Goal: Task Accomplishment & Management: Manage account settings

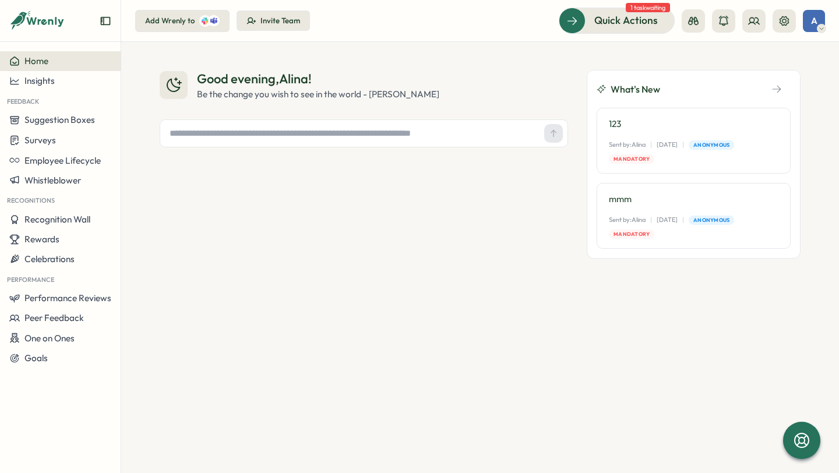
click at [30, 18] on icon at bounding box center [37, 21] width 56 height 20
click at [22, 18] on icon at bounding box center [16, 20] width 13 height 10
click at [24, 82] on div "Insights" at bounding box center [31, 81] width 45 height 10
click at [34, 121] on span "Suggestion Boxes" at bounding box center [59, 119] width 71 height 11
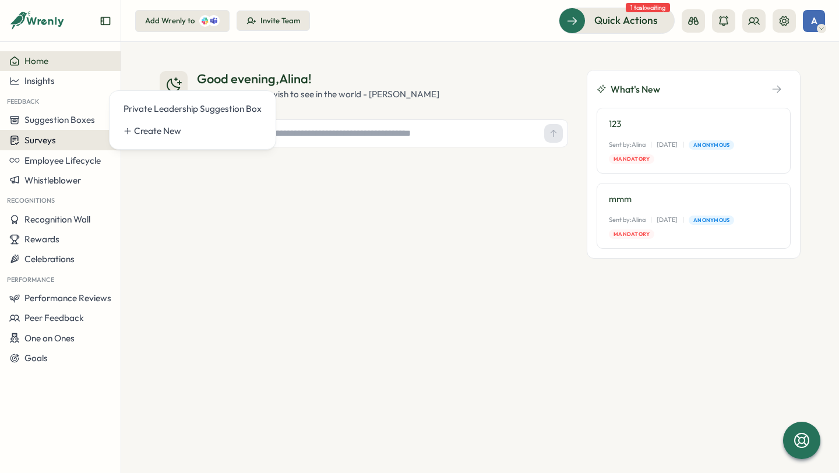
click at [34, 139] on span "Surveys" at bounding box center [39, 140] width 31 height 11
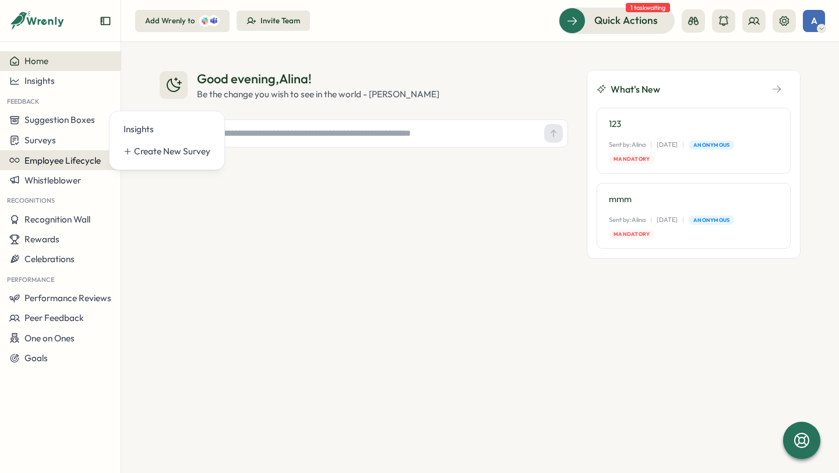
click at [41, 164] on span "Employee Lifecycle" at bounding box center [62, 160] width 76 height 11
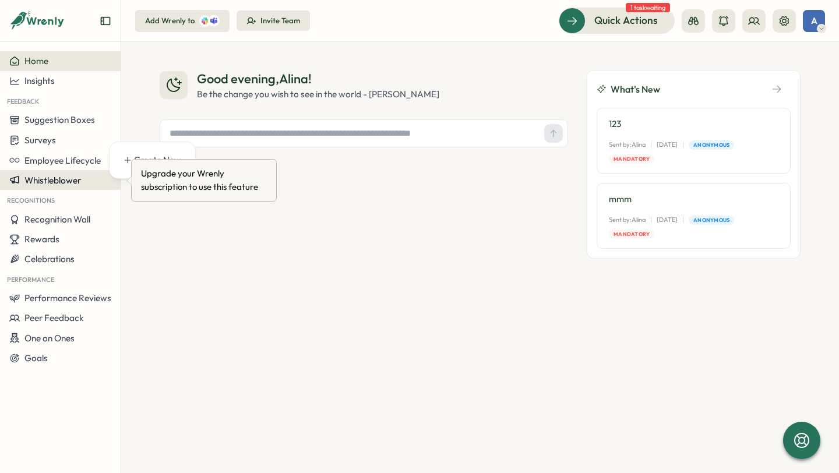
click at [43, 176] on span "Whistleblower" at bounding box center [52, 180] width 57 height 11
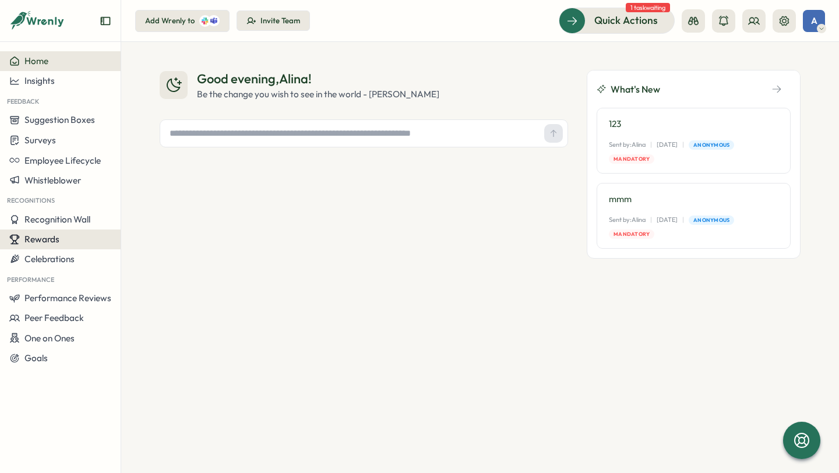
click at [41, 231] on button "Rewards" at bounding box center [60, 240] width 121 height 20
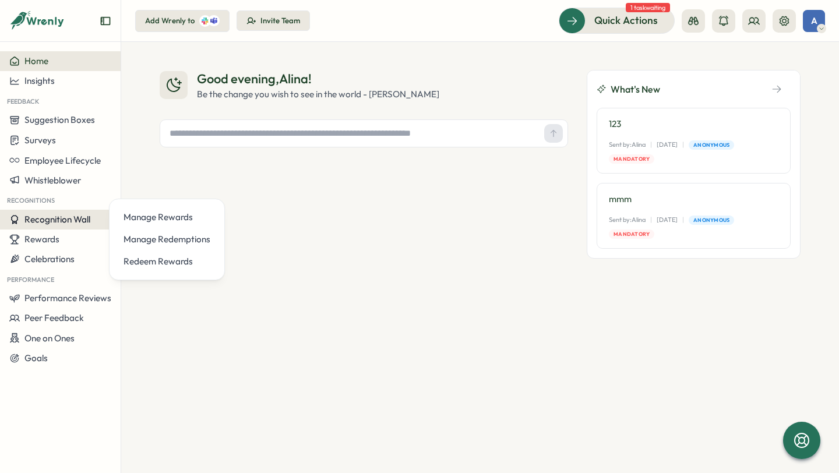
click at [37, 220] on span "Recognition Wall" at bounding box center [57, 219] width 66 height 11
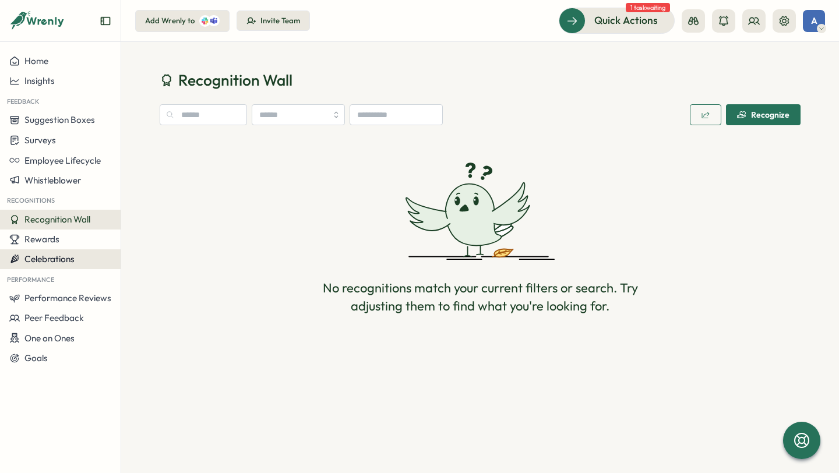
click at [42, 261] on span "Celebrations" at bounding box center [49, 259] width 50 height 11
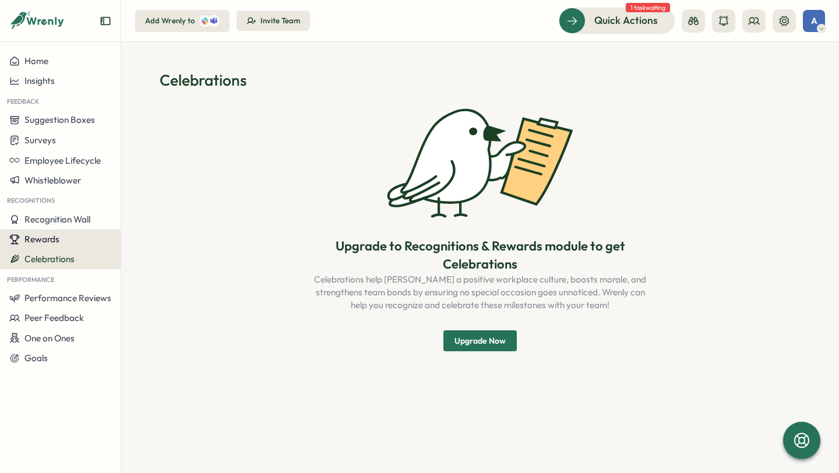
click at [34, 242] on span "Rewards" at bounding box center [41, 239] width 35 height 11
click at [490, 331] on button "Upgrade Now" at bounding box center [480, 341] width 73 height 21
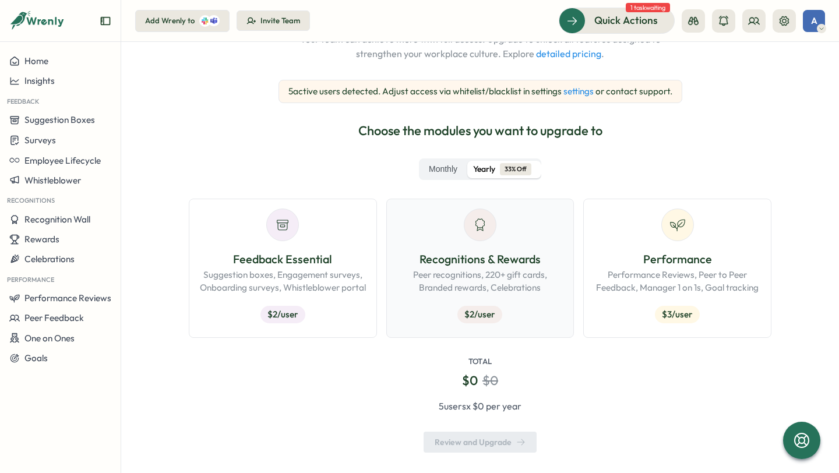
scroll to position [128, 0]
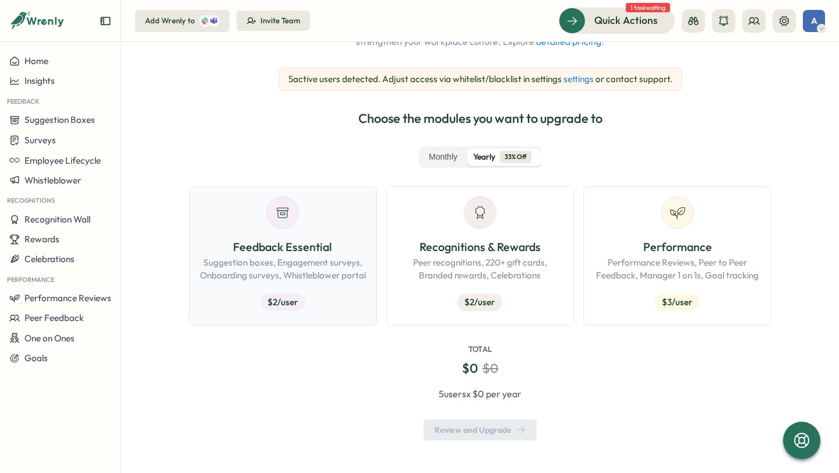
click at [302, 304] on div "Feedback Essential Suggestion boxes, Engagement surveys, Onboarding surveys, Wh…" at bounding box center [283, 277] width 168 height 78
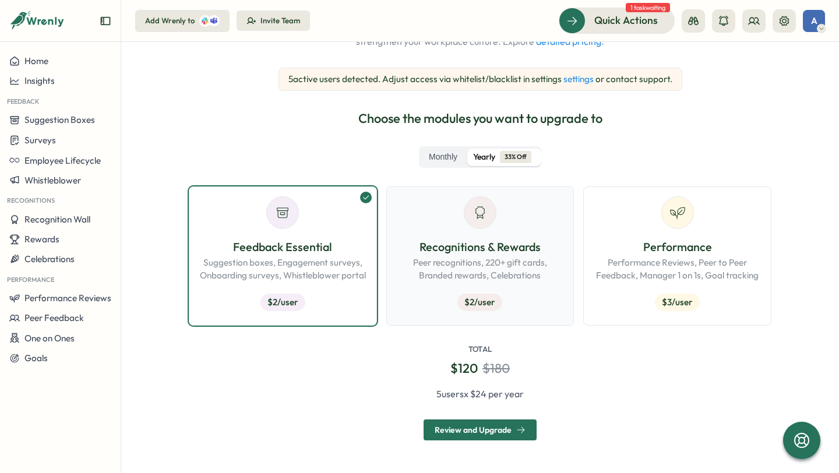
click at [501, 253] on p "Recognitions & Rewards" at bounding box center [480, 247] width 168 height 18
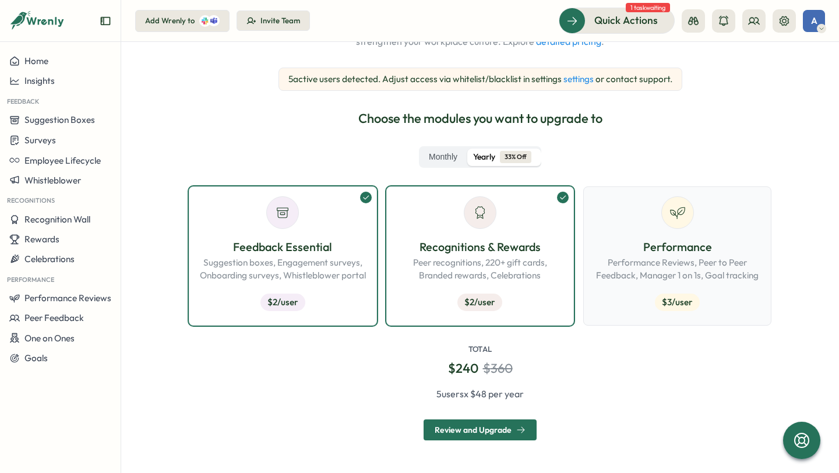
click at [642, 254] on p "Performance" at bounding box center [677, 247] width 168 height 18
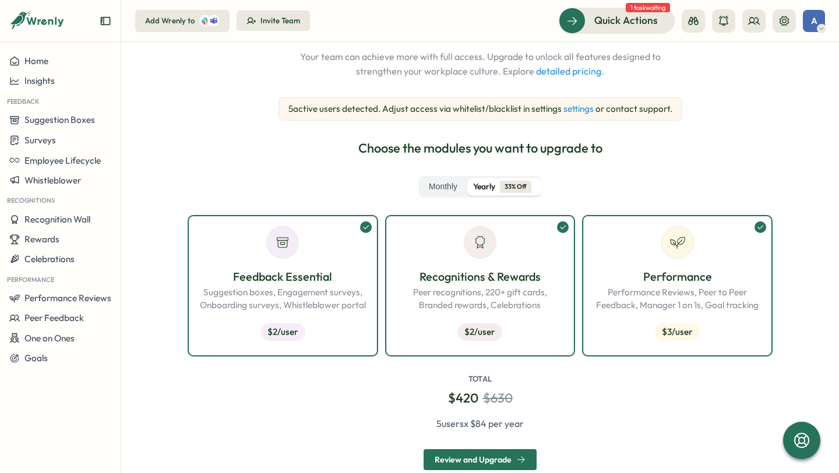
scroll to position [100, 0]
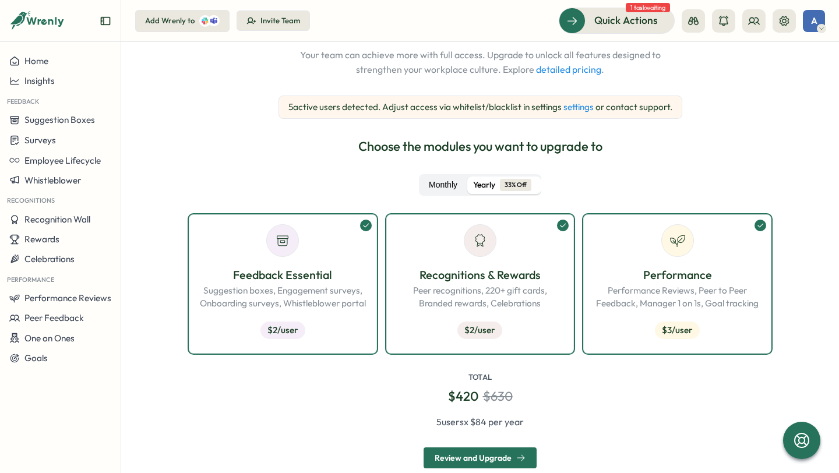
click at [451, 184] on label "Monthly" at bounding box center [443, 185] width 44 height 17
click at [476, 183] on span "Yearly" at bounding box center [484, 185] width 22 height 13
click at [444, 185] on label "Monthly" at bounding box center [443, 185] width 44 height 17
click at [473, 187] on span "Yearly" at bounding box center [484, 185] width 22 height 13
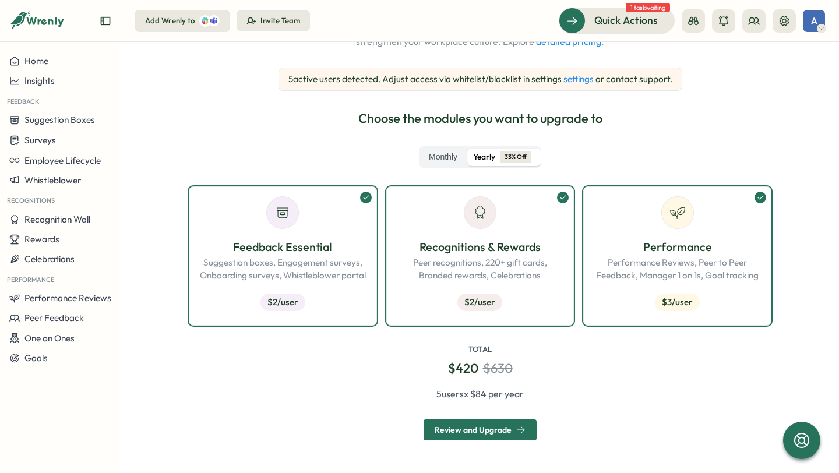
scroll to position [126, 0]
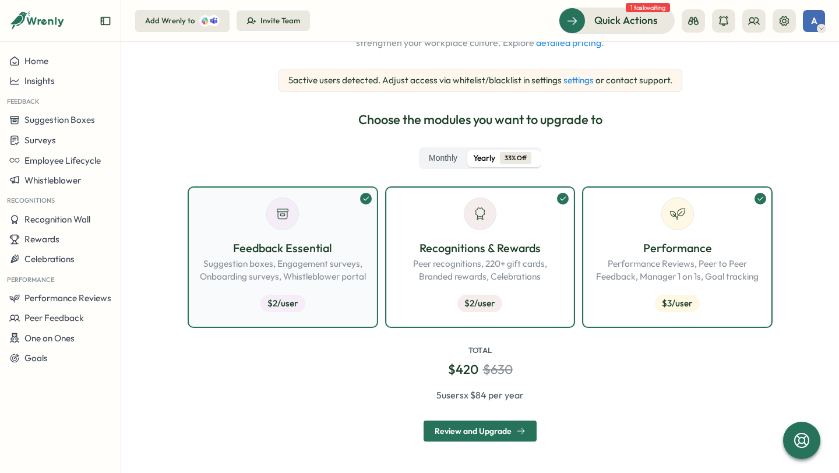
click at [357, 254] on p "Feedback Essential" at bounding box center [283, 249] width 168 height 18
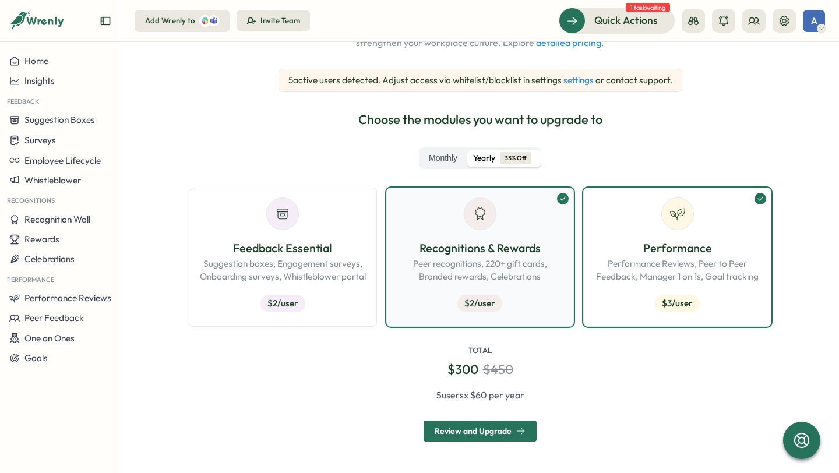
click at [463, 261] on p "Peer recognitions, 220+ gift cards, Branded rewards, Celebrations" at bounding box center [480, 271] width 168 height 26
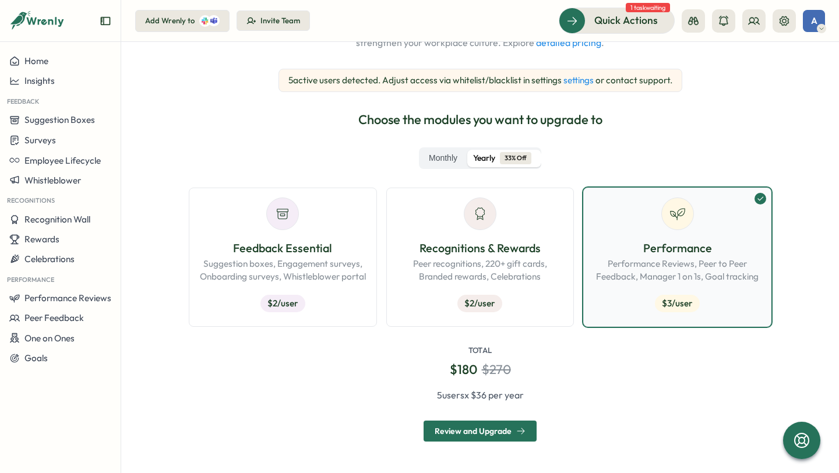
click at [653, 256] on p "Performance" at bounding box center [677, 249] width 168 height 18
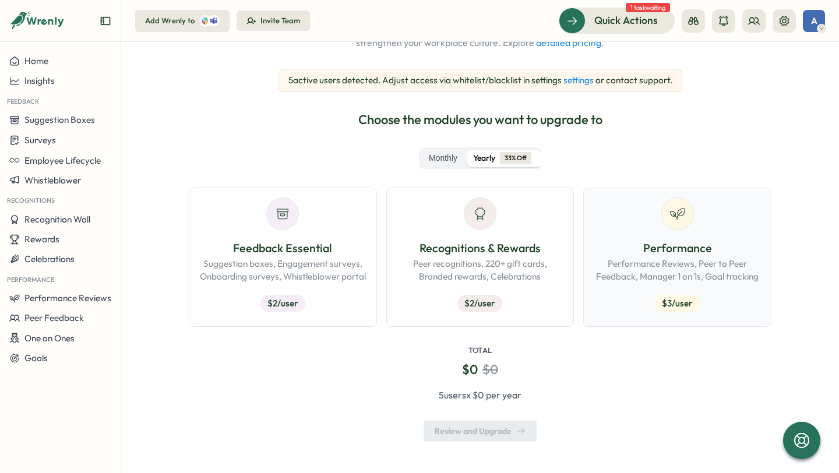
click at [604, 265] on p "Performance Reviews, Peer to Peer Feedback, Manager 1 on 1s, Goal tracking" at bounding box center [677, 271] width 168 height 26
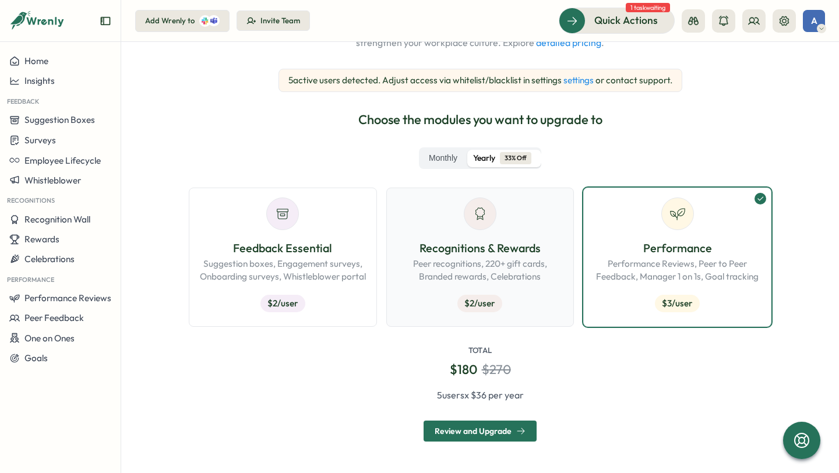
click at [528, 290] on div "Recognitions & Rewards Peer recognitions, 220+ gift cards, Branded rewards, Cel…" at bounding box center [480, 279] width 168 height 78
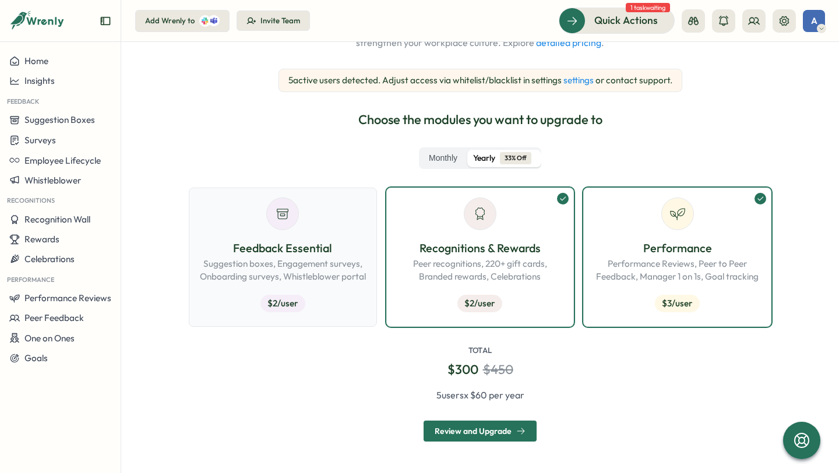
click at [295, 268] on p "Suggestion boxes, Engagement surveys, Onboarding surveys, Whistleblower portal" at bounding box center [283, 271] width 168 height 26
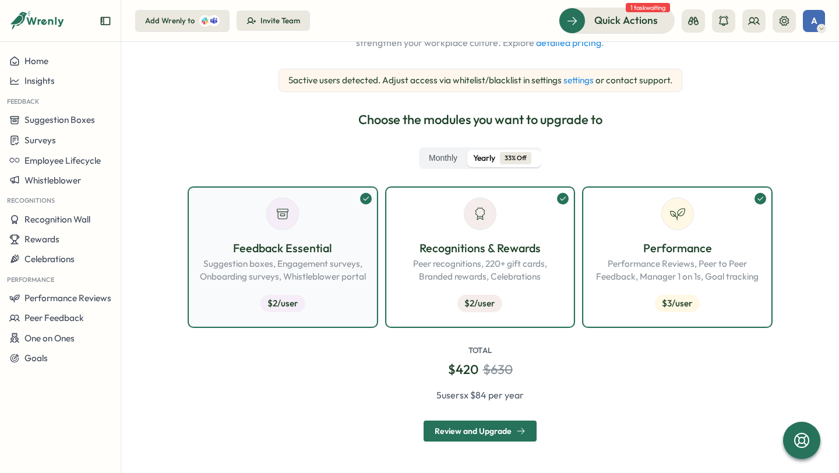
click at [295, 267] on p "Suggestion boxes, Engagement surveys, Onboarding surveys, Whistleblower portal" at bounding box center [283, 271] width 168 height 26
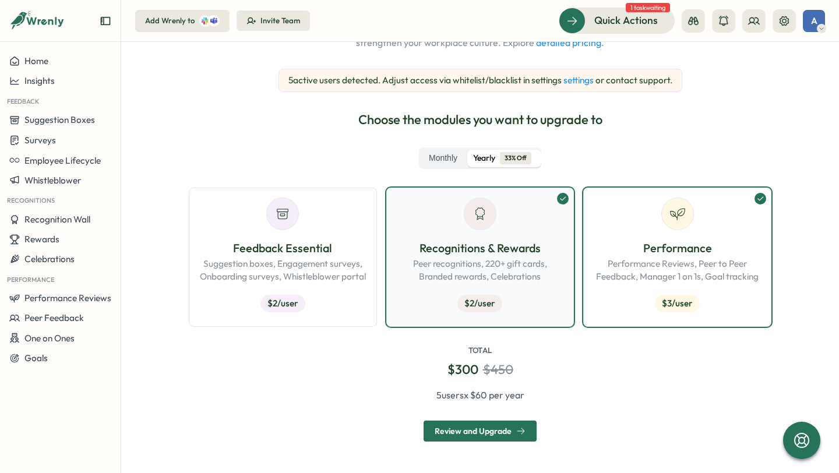
click at [486, 268] on p "Peer recognitions, 220+ gift cards, Branded rewards, Celebrations" at bounding box center [480, 271] width 168 height 26
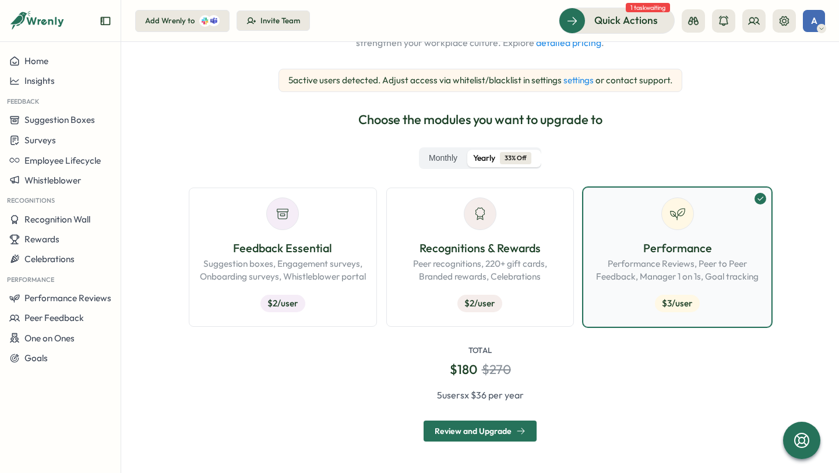
click at [614, 266] on p "Performance Reviews, Peer to Peer Feedback, Manager 1 on 1s, Goal tracking" at bounding box center [677, 271] width 168 height 26
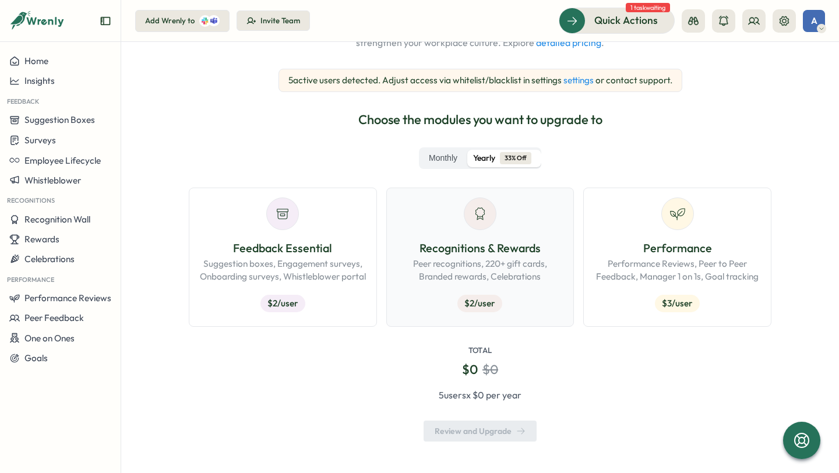
click at [525, 264] on p "Peer recognitions, 220+ gift cards, Branded rewards, Celebrations" at bounding box center [480, 271] width 168 height 26
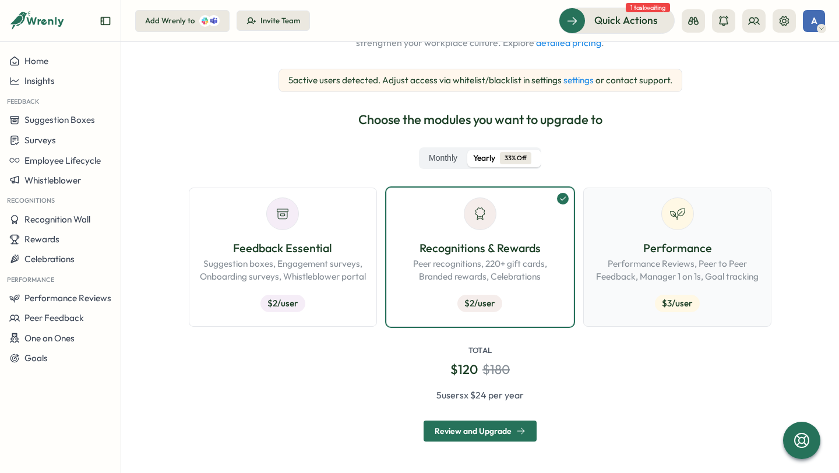
click at [624, 261] on p "Performance Reviews, Peer to Peer Feedback, Manager 1 on 1s, Goal tracking" at bounding box center [677, 271] width 168 height 26
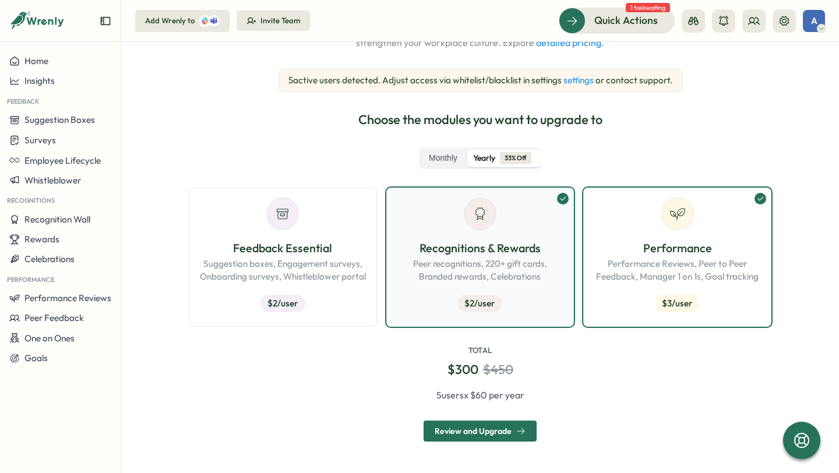
click at [529, 233] on div "Recognitions & Rewards Peer recognitions, 220+ gift cards, Branded rewards, Cel…" at bounding box center [480, 258] width 168 height 120
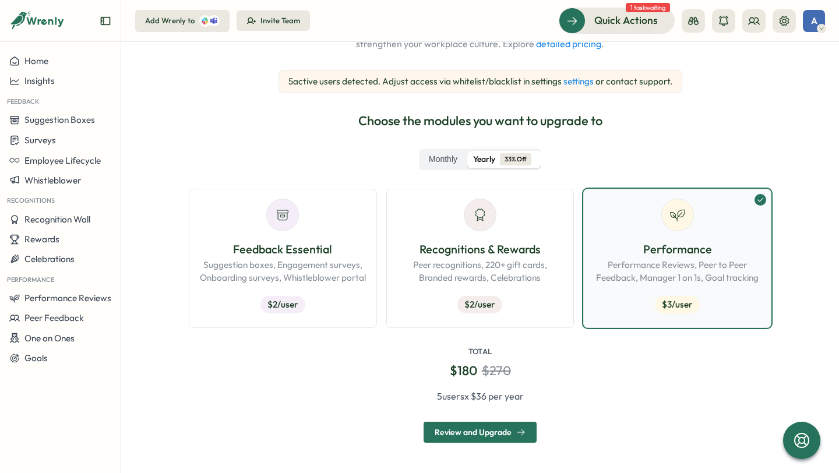
scroll to position [124, 0]
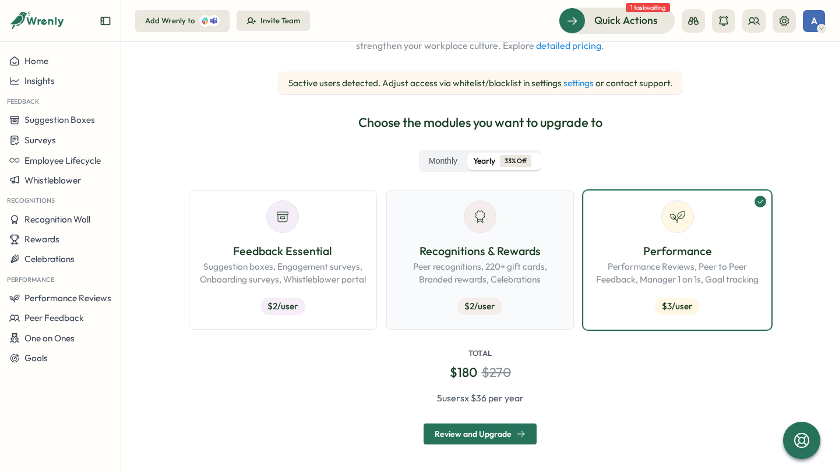
click at [548, 296] on div "Recognitions & Rewards Peer recognitions, 220+ gift cards, Branded rewards, Cel…" at bounding box center [480, 281] width 168 height 78
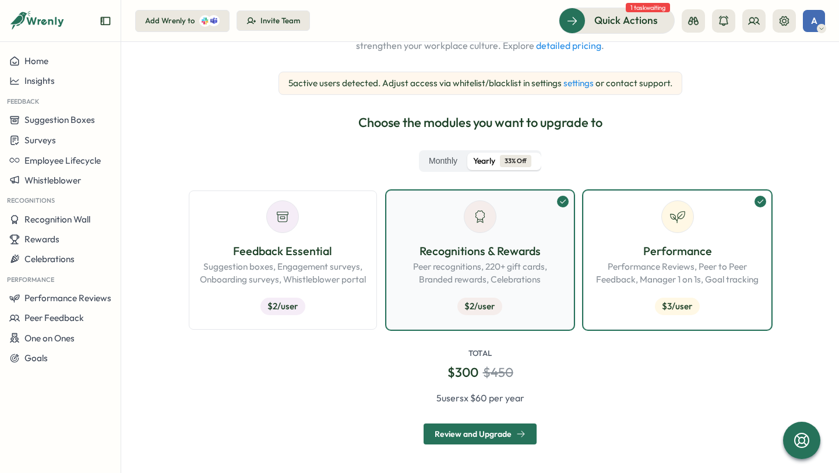
click at [548, 296] on div "Recognitions & Rewards Peer recognitions, 220+ gift cards, Branded rewards, Cel…" at bounding box center [480, 281] width 168 height 78
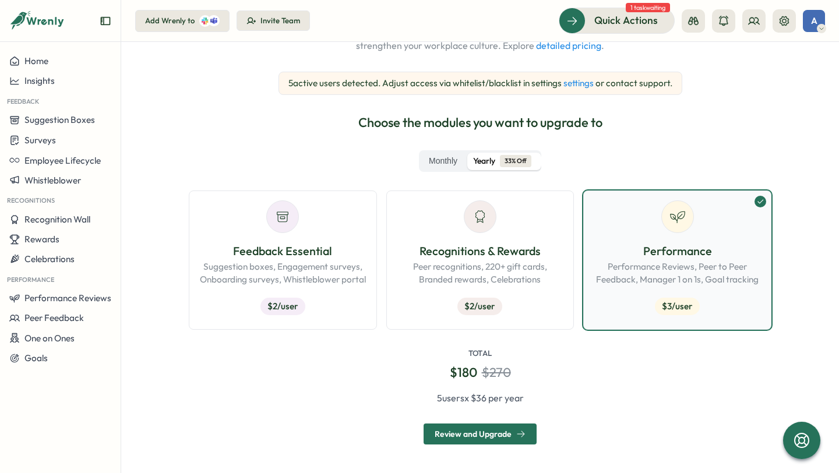
click at [602, 291] on div "Performance Performance Reviews, Peer to Peer Feedback, Manager 1 on 1s, Goal t…" at bounding box center [677, 281] width 168 height 78
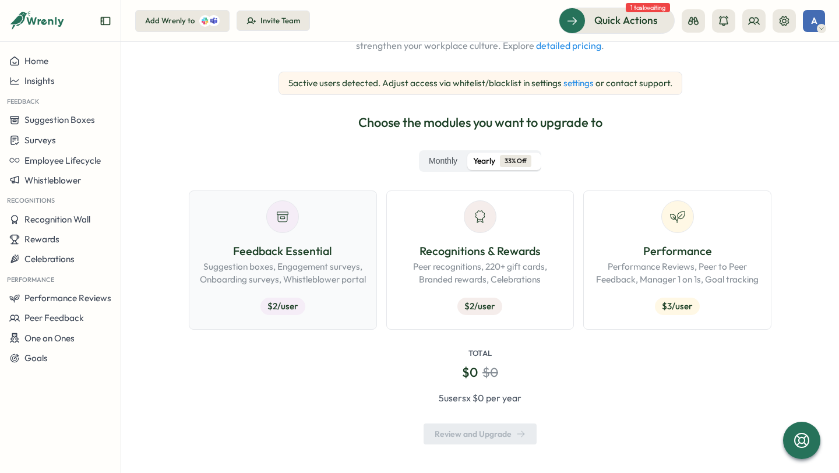
click at [328, 295] on div "Feedback Essential Suggestion boxes, Engagement surveys, Onboarding surveys, Wh…" at bounding box center [283, 281] width 168 height 78
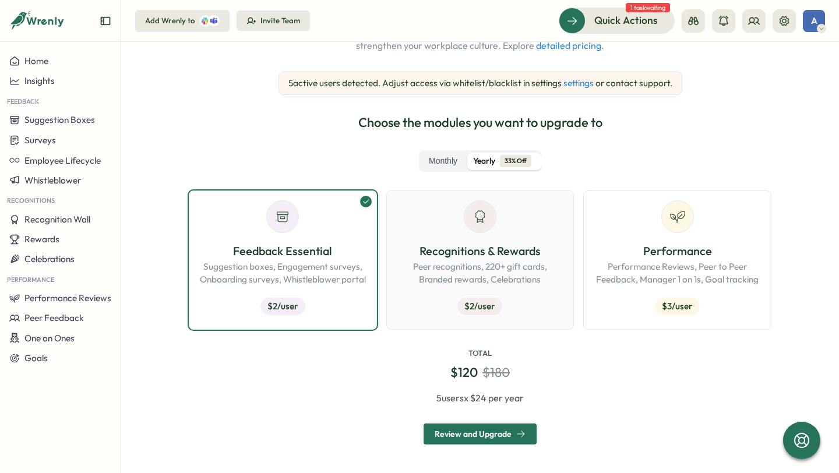
click at [433, 300] on div "Recognitions & Rewards Peer recognitions, 220+ gift cards, Branded rewards, Cel…" at bounding box center [480, 281] width 168 height 78
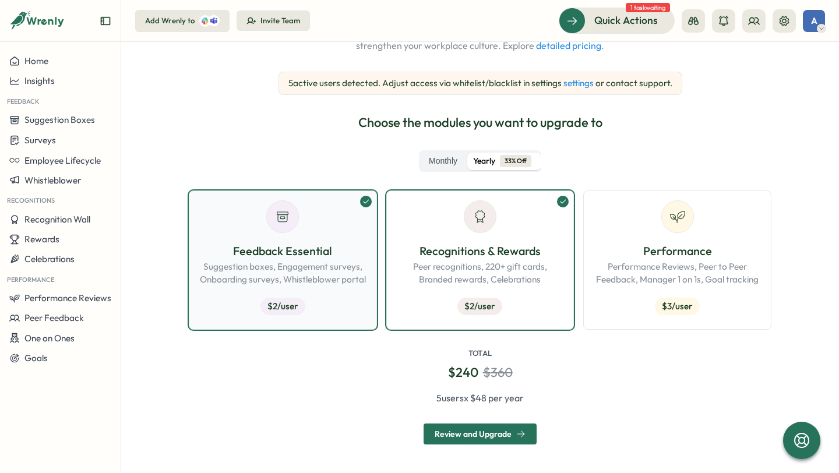
click at [353, 298] on div "Feedback Essential Suggestion boxes, Engagement surveys, Onboarding surveys, Wh…" at bounding box center [283, 281] width 168 height 78
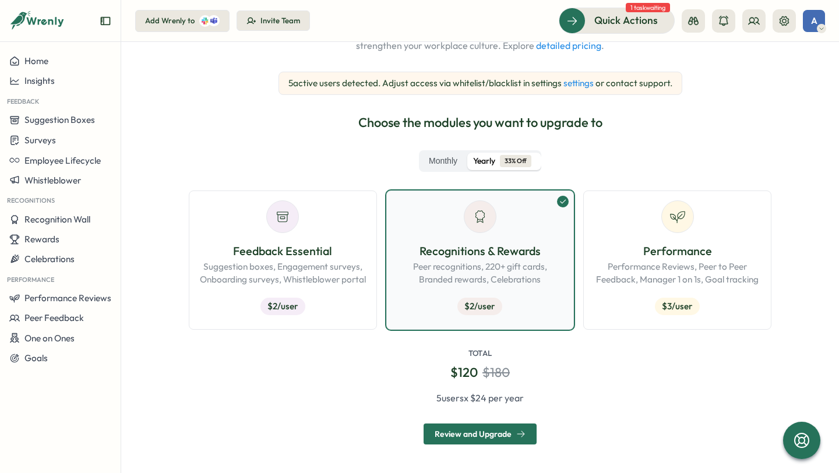
click at [403, 298] on div "Recognitions & Rewards Peer recognitions, 220+ gift cards, Branded rewards, Cel…" at bounding box center [480, 281] width 168 height 78
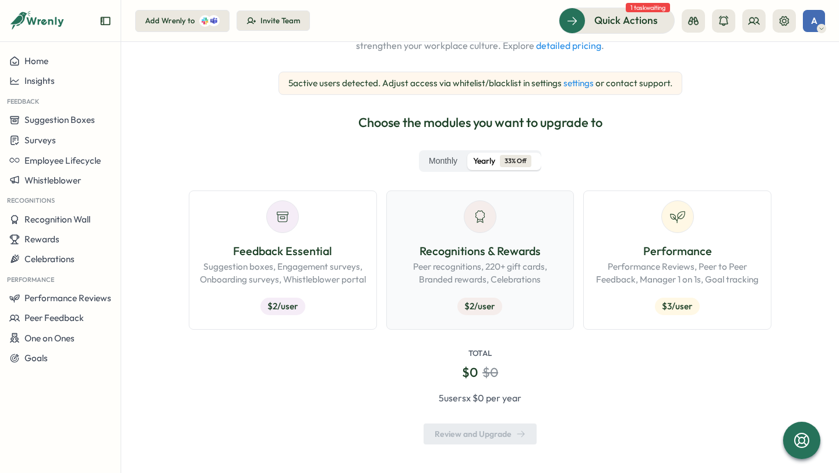
click at [401, 315] on div "Recognitions & Rewards Peer recognitions, 220+ gift cards, Branded rewards, Cel…" at bounding box center [480, 281] width 168 height 78
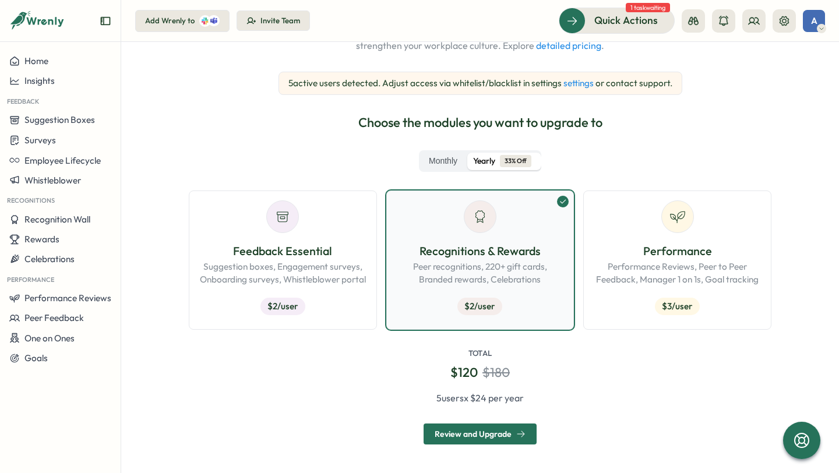
click at [391, 289] on button "Recognitions & Rewards Peer recognitions, 220+ gift cards, Branded rewards, Cel…" at bounding box center [480, 260] width 188 height 139
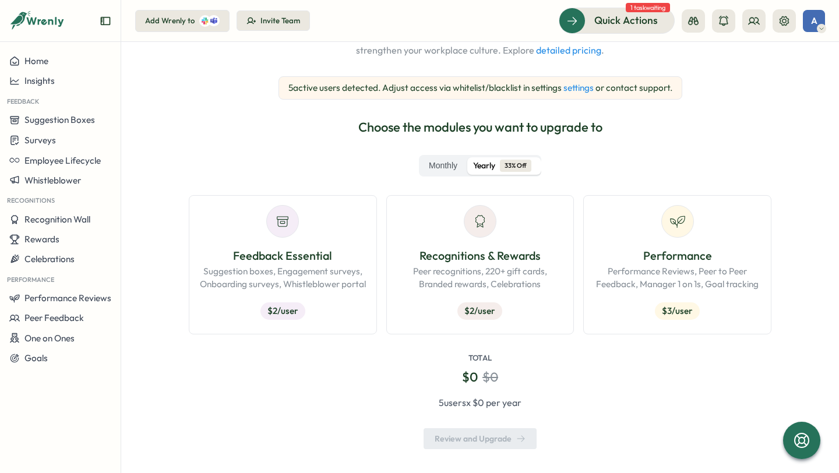
scroll to position [120, 0]
click at [426, 302] on div "Recognitions & Rewards Peer recognitions, 220+ gift cards, Branded rewards, Cel…" at bounding box center [480, 285] width 168 height 78
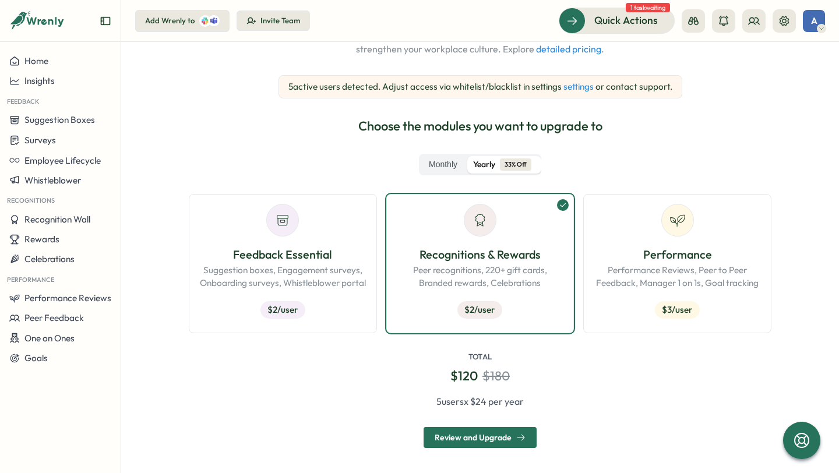
click at [482, 442] on div "Review and Upgrade" at bounding box center [480, 437] width 91 height 9
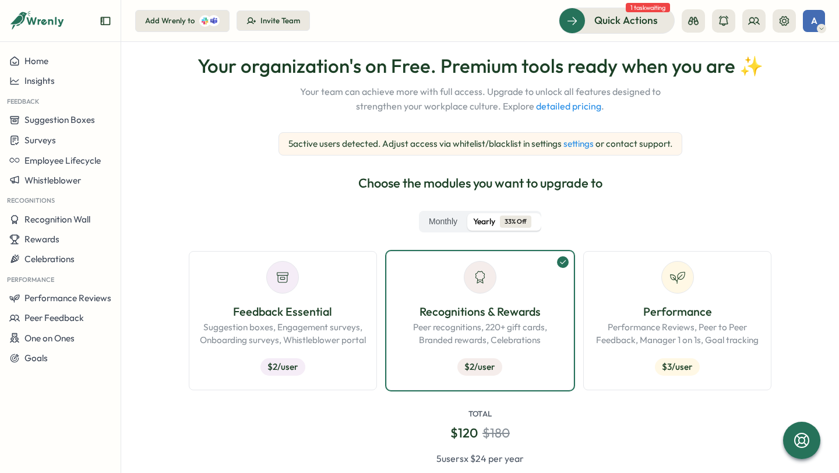
click at [296, 141] on p "5 active users detected. Adjust access via whitelist/blacklist in settings sett…" at bounding box center [481, 144] width 384 height 13
click at [414, 141] on p "5 active users detected. Adjust access via whitelist/blacklist in settings sett…" at bounding box center [481, 144] width 384 height 13
click at [582, 142] on link "settings" at bounding box center [579, 143] width 30 height 11
